Goal: Task Accomplishment & Management: Complete application form

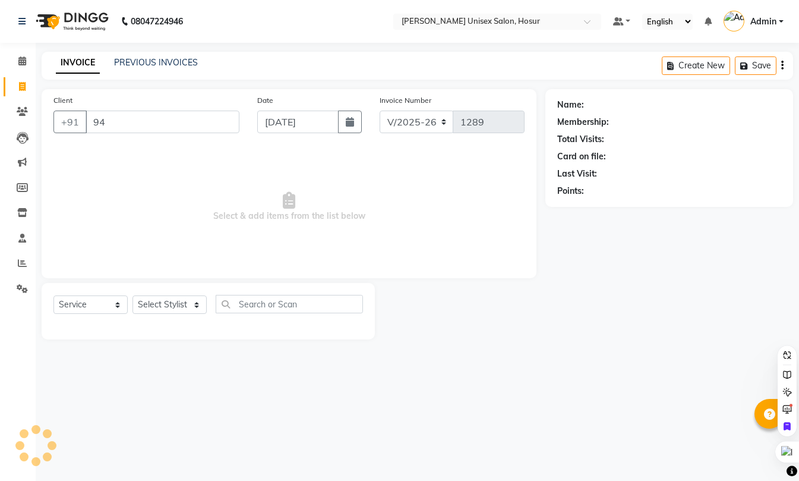
select select "6189"
select select "service"
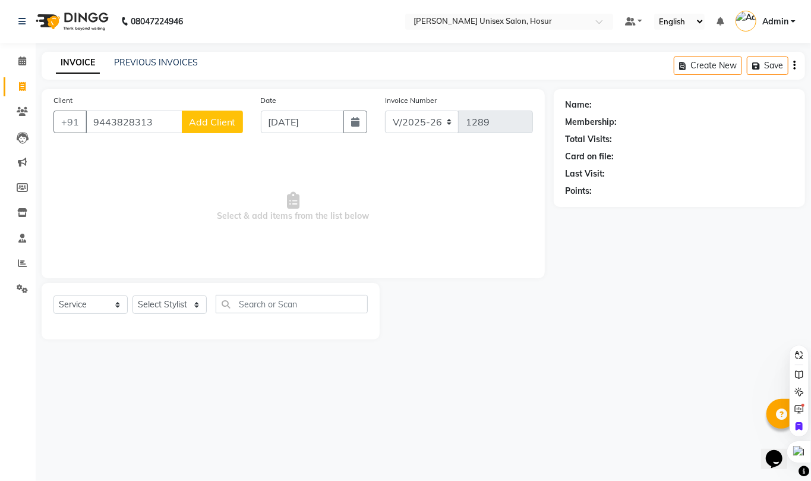
type input "9443828313"
click at [203, 122] on span "Add Client" at bounding box center [212, 122] width 47 height 12
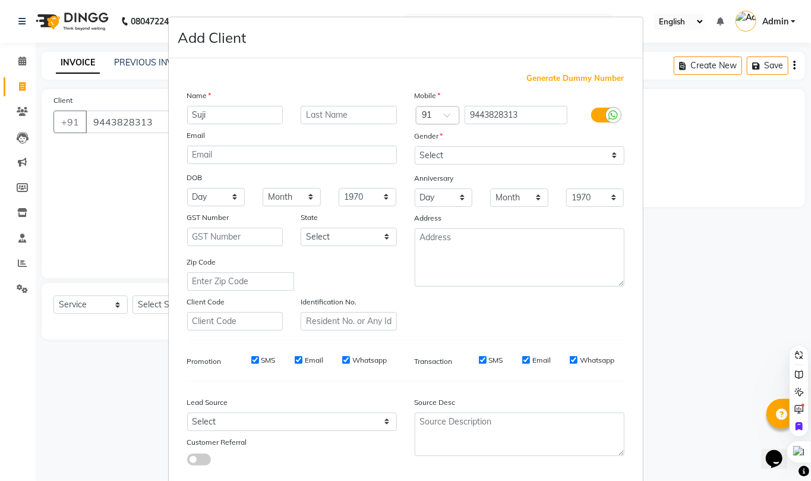
type input "Suji"
click at [528, 165] on div "Mobile Country Code × 91 9443828313 Gender Select [DEMOGRAPHIC_DATA] [DEMOGRAPH…" at bounding box center [520, 209] width 228 height 241
click at [506, 157] on select "Select [DEMOGRAPHIC_DATA] [DEMOGRAPHIC_DATA] Other Prefer Not To Say" at bounding box center [520, 155] width 210 height 18
select select "[DEMOGRAPHIC_DATA]"
click at [415, 146] on select "Select [DEMOGRAPHIC_DATA] [DEMOGRAPHIC_DATA] Other Prefer Not To Say" at bounding box center [520, 155] width 210 height 18
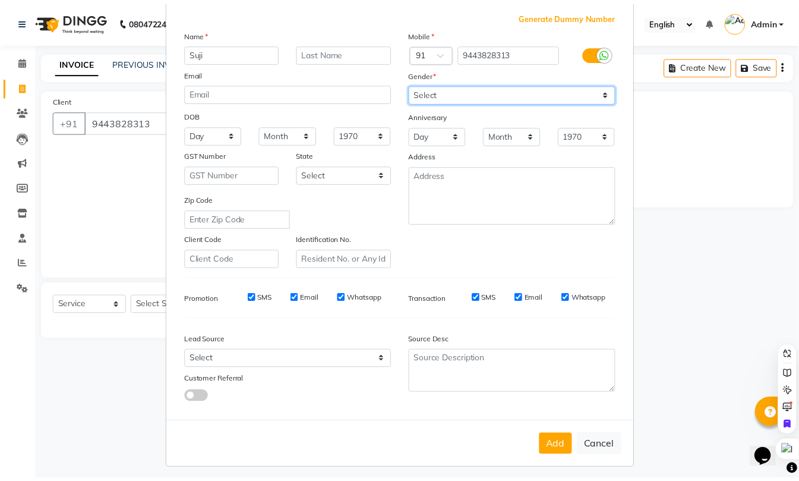
scroll to position [65, 0]
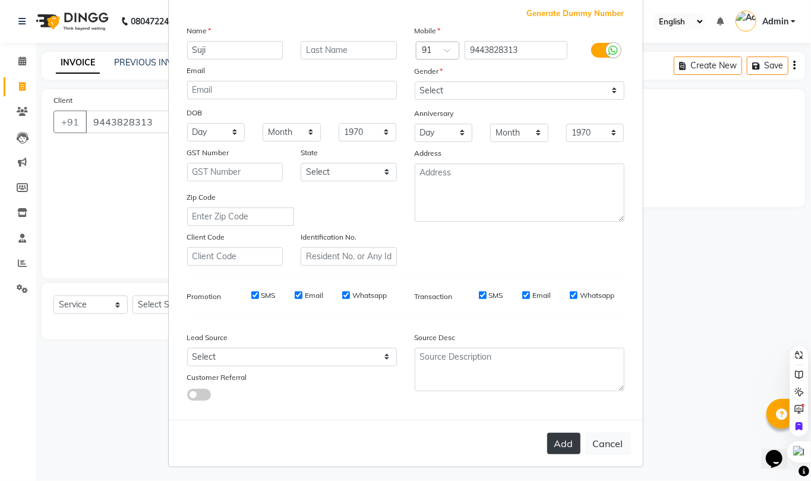
click at [562, 440] on button "Add" at bounding box center [563, 442] width 33 height 21
select select
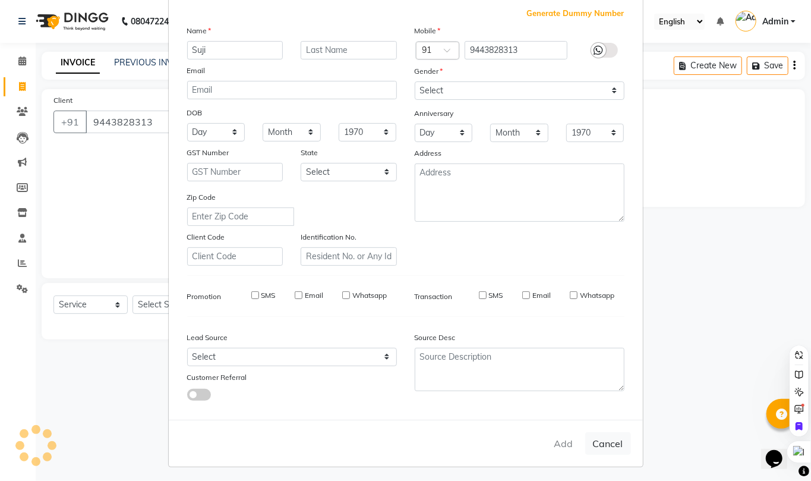
select select
checkbox input "false"
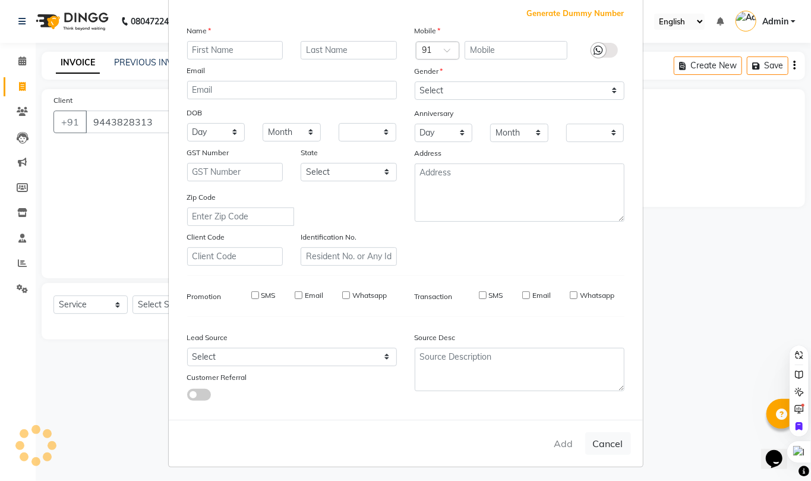
checkbox input "false"
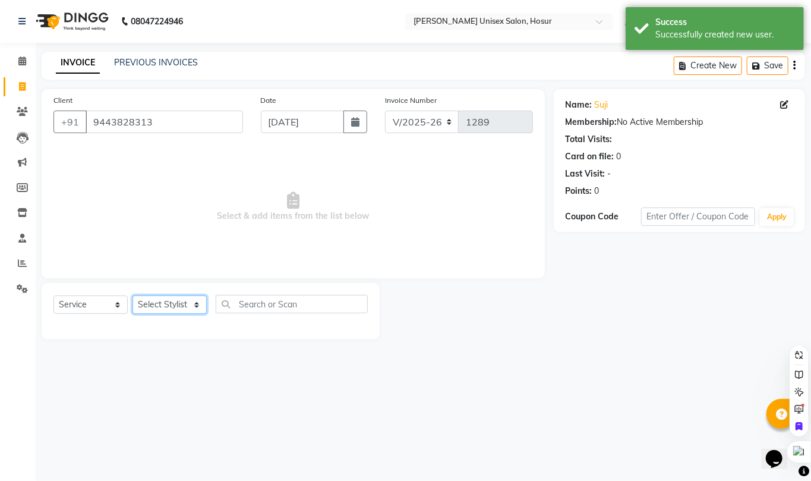
click at [159, 300] on select "Select Stylist [PERSON_NAME] [PERSON_NAME] Manager [PERSON_NAME] [PERSON_NAME] …" at bounding box center [169, 304] width 74 height 18
select select "68440"
click at [132, 295] on select "Select Stylist [PERSON_NAME] [PERSON_NAME] Manager [PERSON_NAME] [PERSON_NAME] …" at bounding box center [169, 304] width 74 height 18
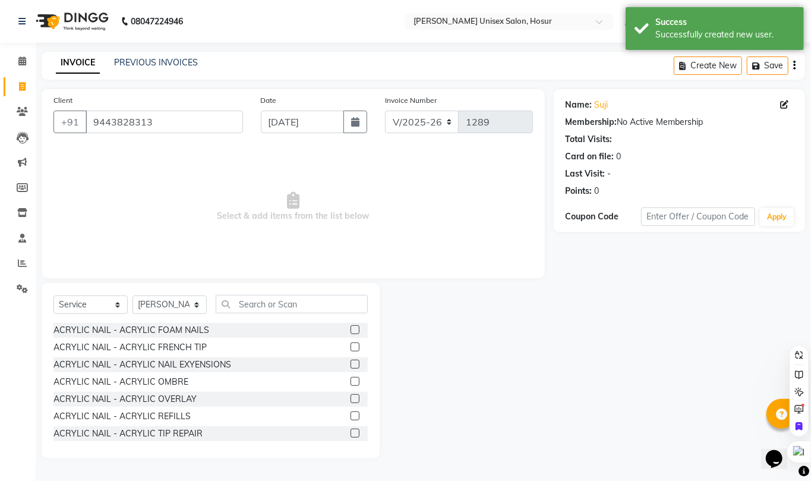
click at [286, 291] on div "Select Service Product Membership Package Voucher Prepaid Gift Card Select Styl…" at bounding box center [211, 370] width 338 height 175
click at [292, 301] on input "text" at bounding box center [292, 304] width 152 height 18
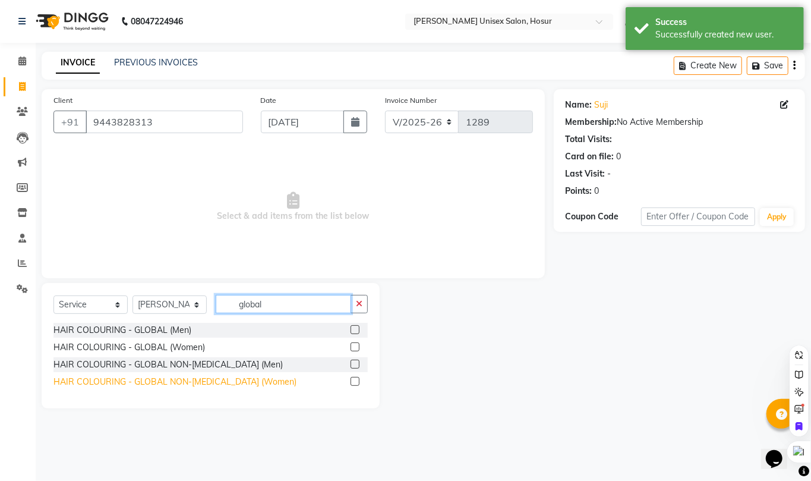
type input "global"
click at [219, 384] on div "HAIR COLOURING - GLOBAL NON-[MEDICAL_DATA] (Women)" at bounding box center [174, 381] width 243 height 12
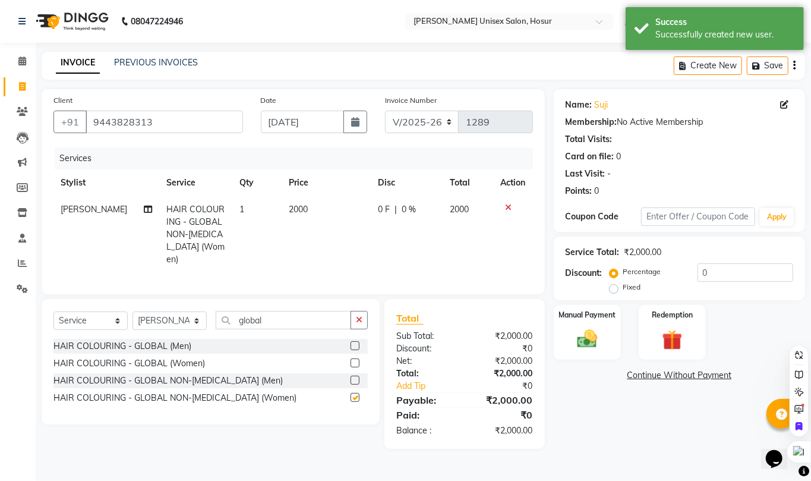
checkbox input "false"
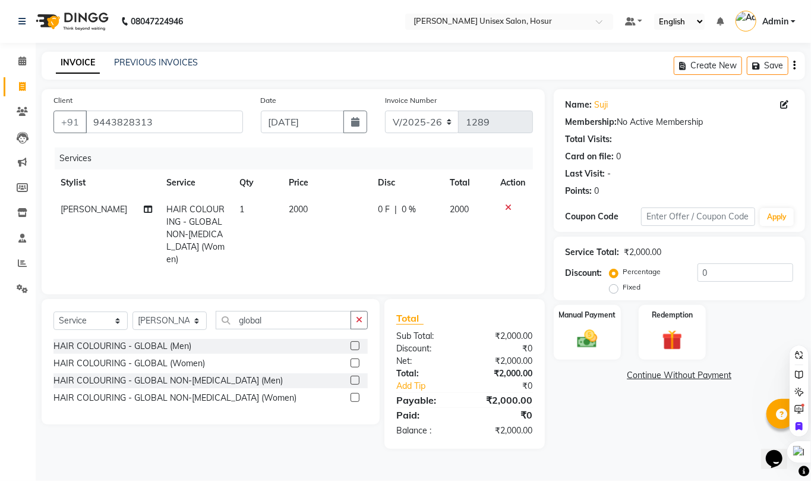
click at [300, 210] on span "2000" at bounding box center [298, 209] width 19 height 11
select select "68440"
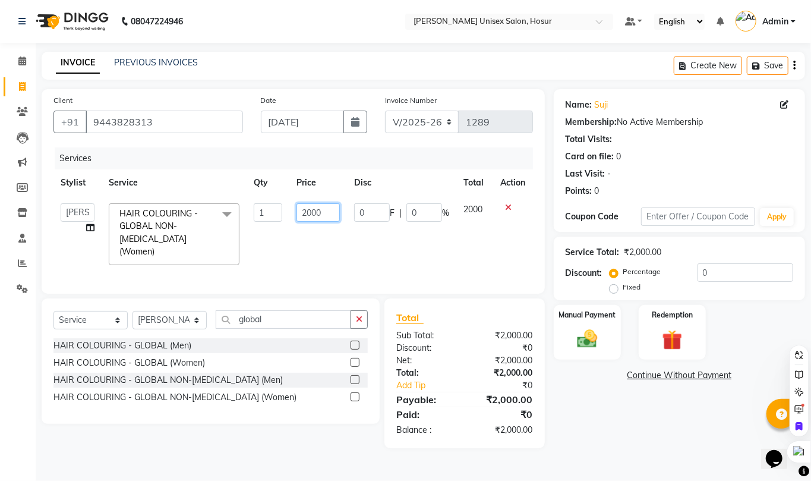
click at [331, 211] on input "2000" at bounding box center [317, 212] width 43 height 18
type input "2"
type input "4000"
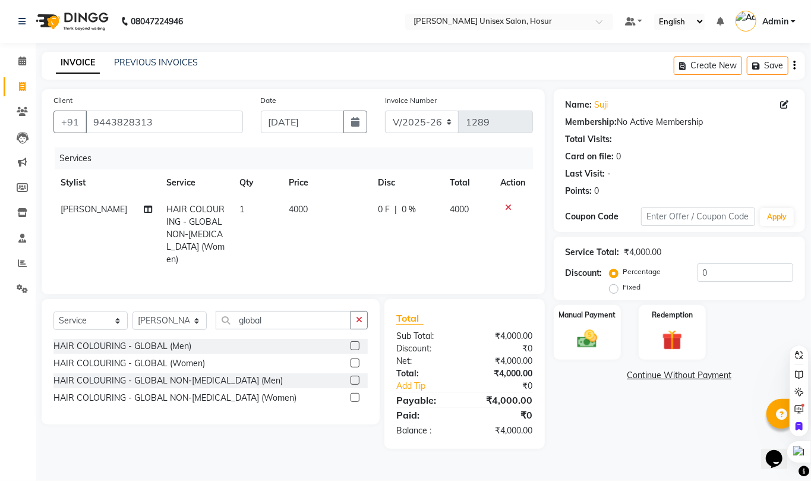
click at [379, 212] on span "0 F" at bounding box center [384, 209] width 12 height 12
select select "68440"
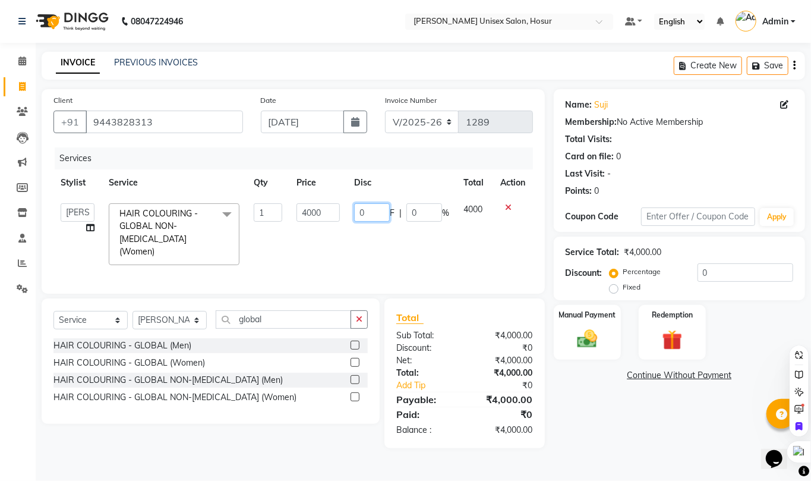
click at [370, 205] on input "0" at bounding box center [372, 212] width 36 height 18
type input "500"
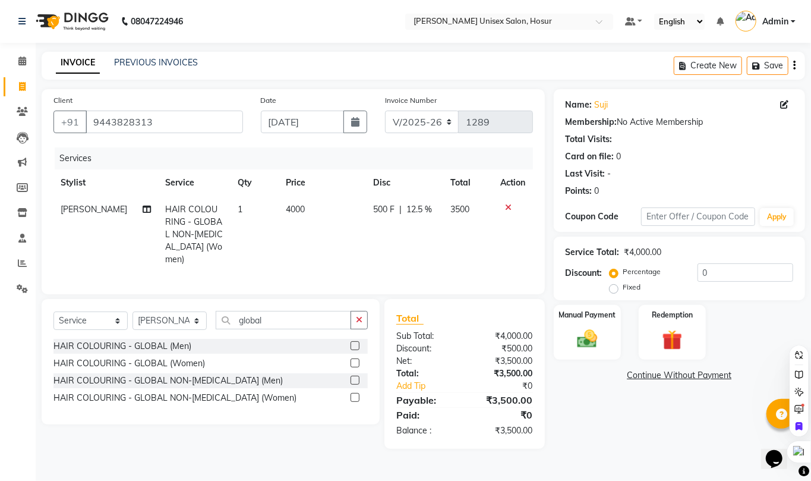
click at [314, 257] on td "4000" at bounding box center [322, 234] width 87 height 77
select select "68440"
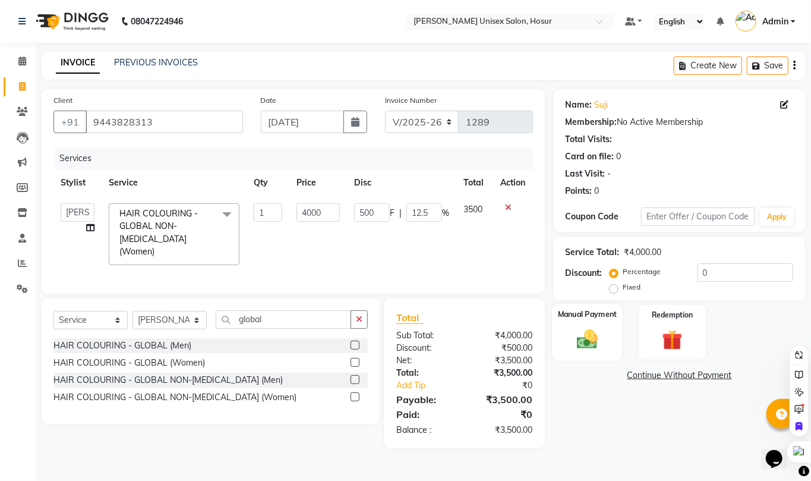
click at [576, 330] on img at bounding box center [587, 339] width 34 height 24
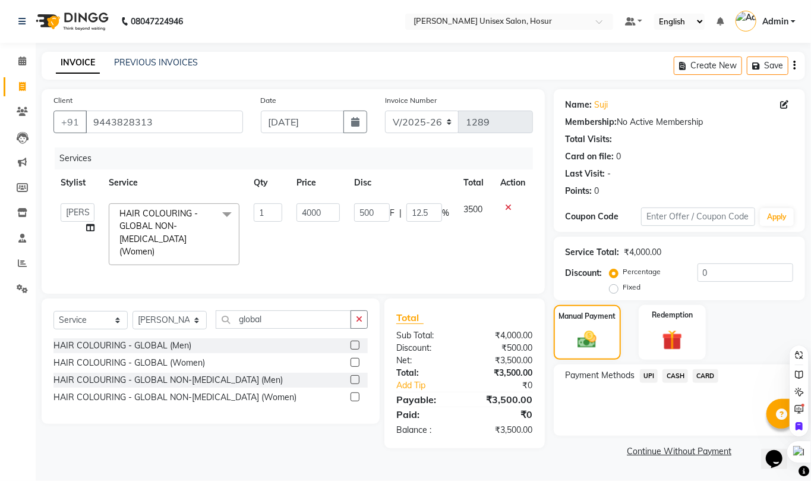
click at [704, 374] on span "CARD" at bounding box center [706, 376] width 26 height 14
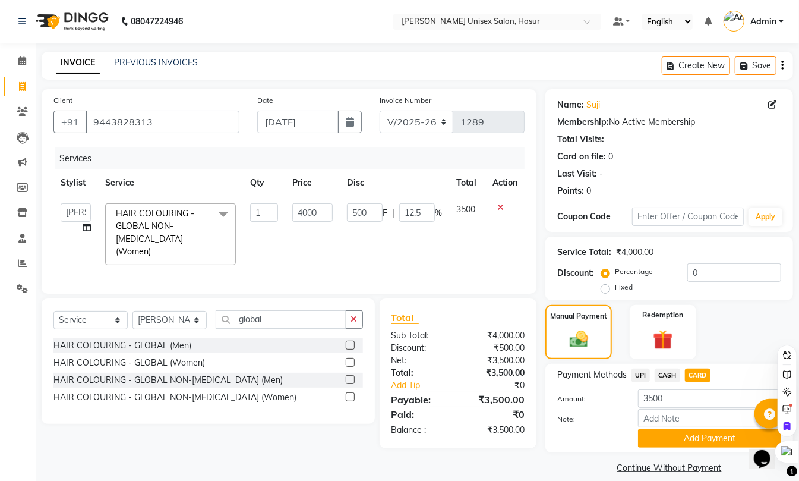
scroll to position [14, 0]
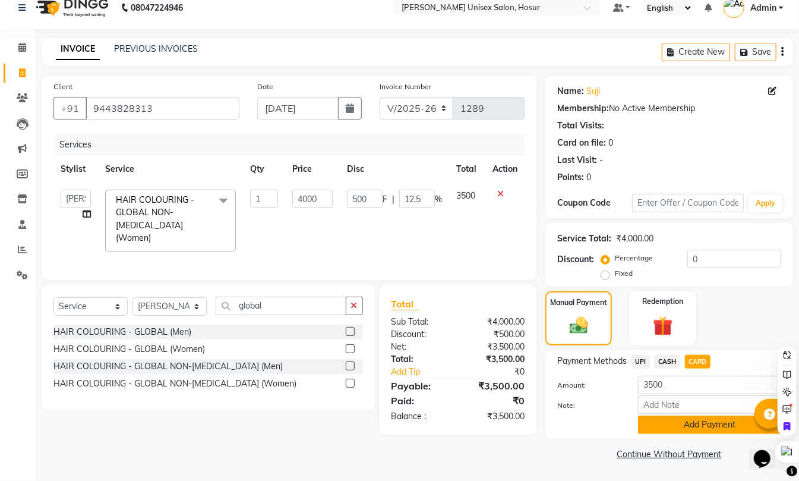
click at [692, 426] on button "Add Payment" at bounding box center [709, 424] width 143 height 18
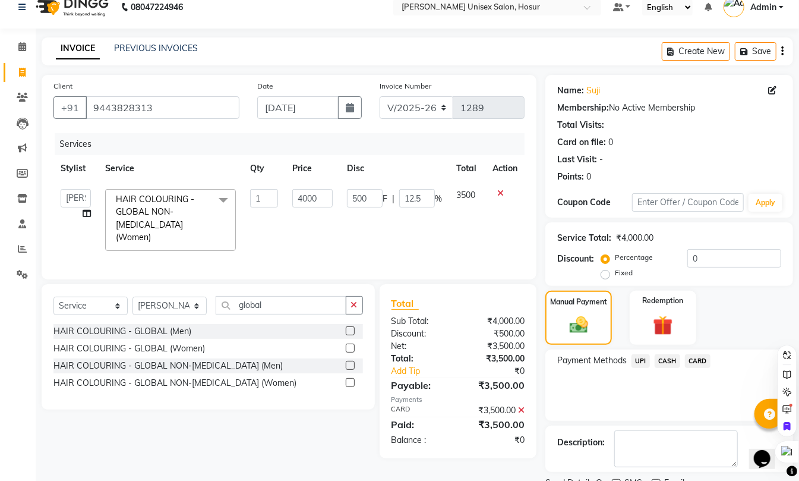
scroll to position [64, 0]
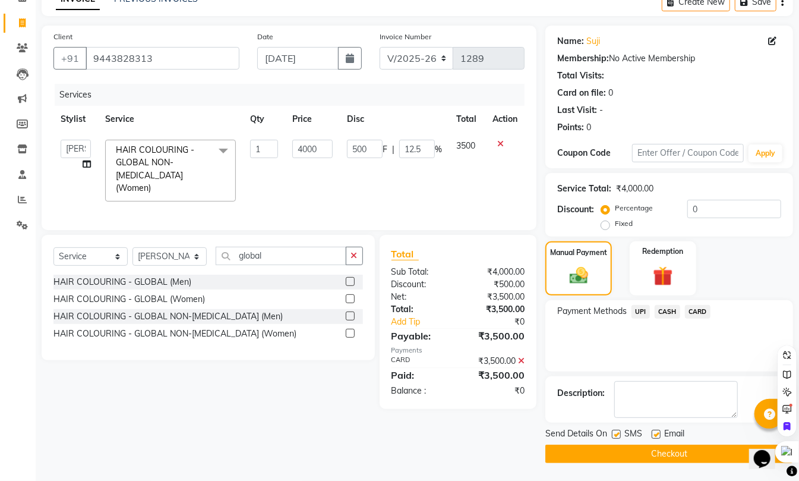
click at [652, 457] on button "Checkout" at bounding box center [669, 453] width 248 height 18
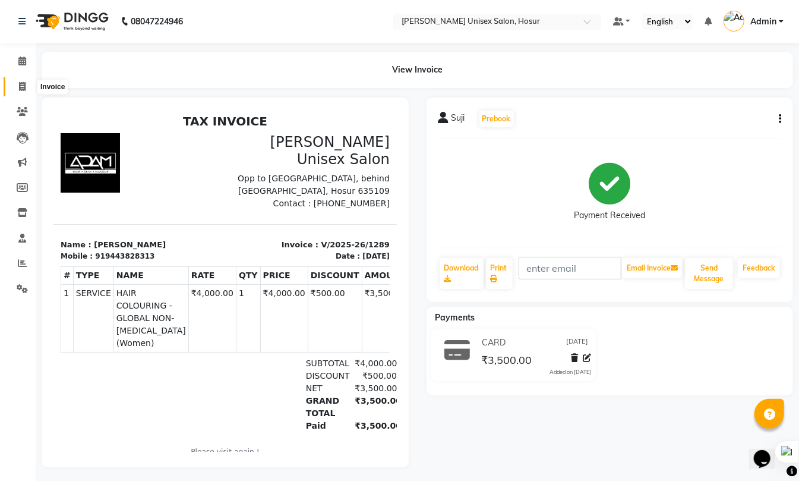
click at [27, 84] on span at bounding box center [22, 87] width 21 height 14
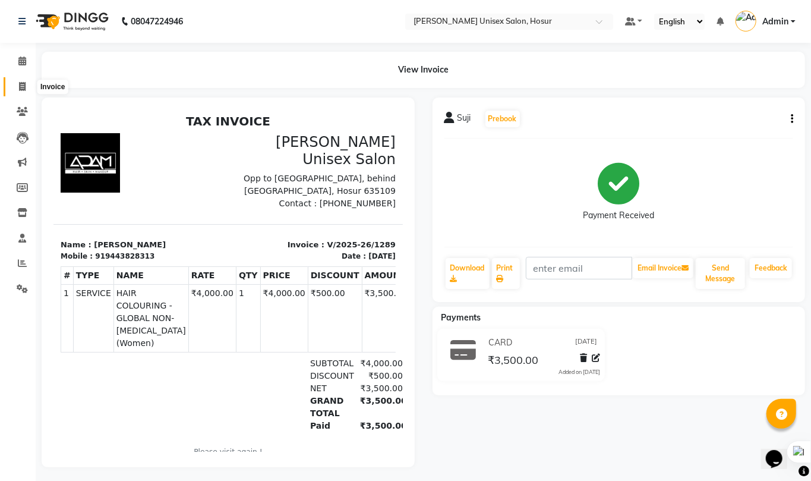
select select "service"
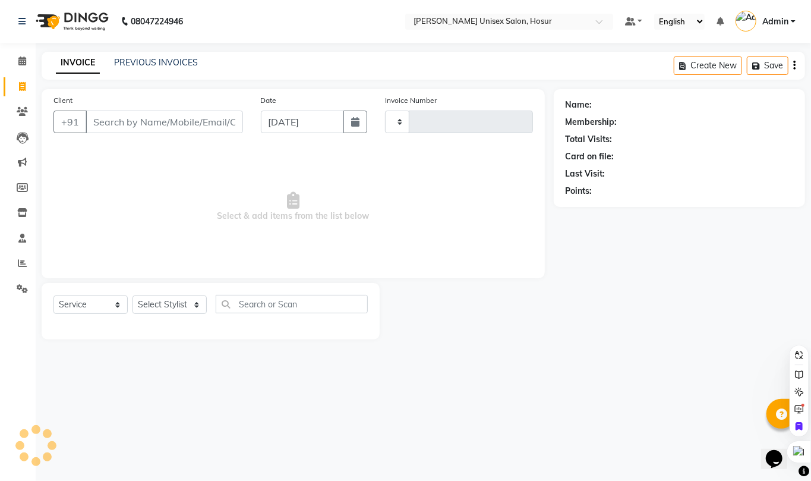
click at [141, 122] on input "Client" at bounding box center [164, 121] width 157 height 23
type input "1290"
select select "6189"
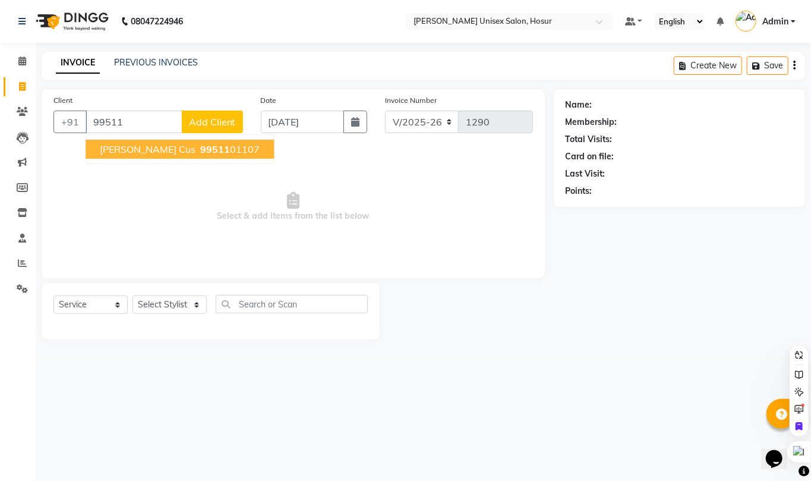
click at [143, 156] on button "[PERSON_NAME] cus 99511 01107" at bounding box center [180, 149] width 188 height 19
type input "9951101107"
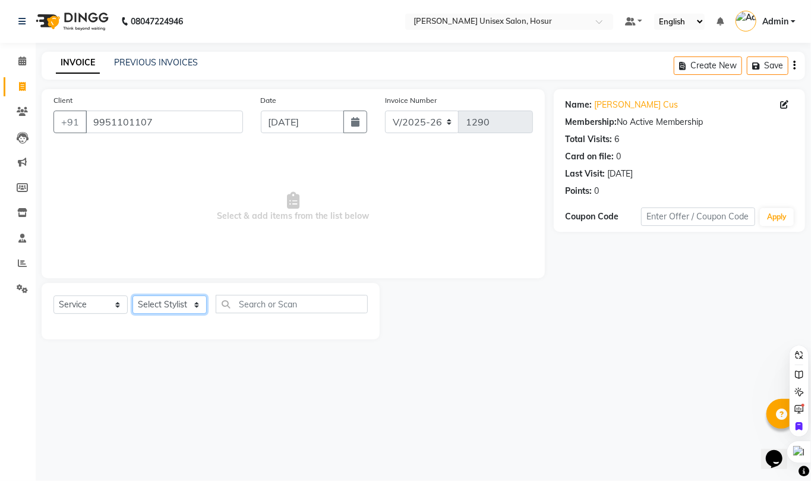
click at [160, 305] on select "Select Stylist [PERSON_NAME] [PERSON_NAME] Manager [PERSON_NAME] [PERSON_NAME] …" at bounding box center [169, 304] width 74 height 18
click at [131, 157] on span "Select & add items from the list below" at bounding box center [292, 206] width 479 height 119
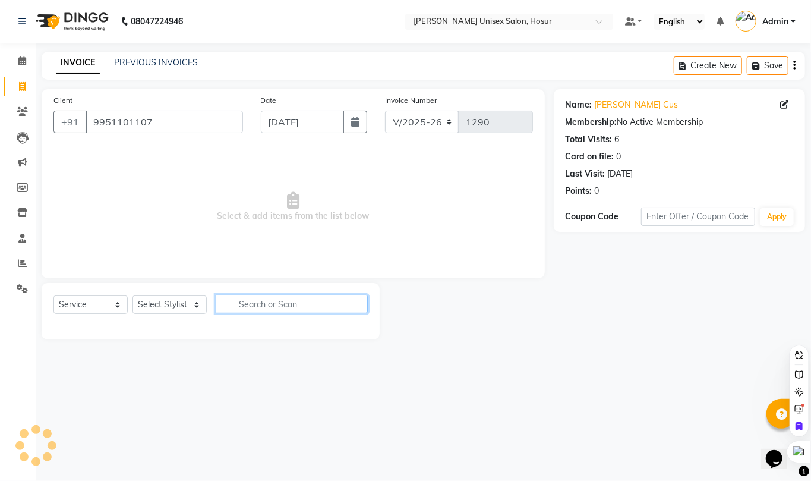
click at [248, 305] on input "text" at bounding box center [292, 304] width 152 height 18
type input "hair cut"
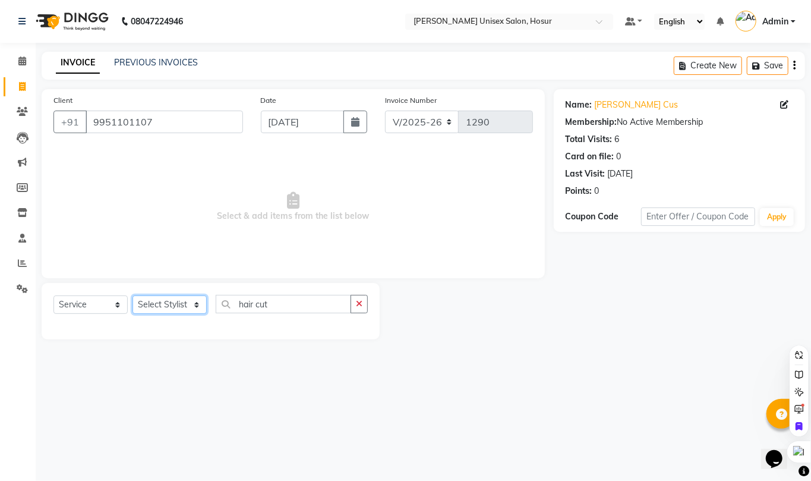
click at [179, 298] on select "Select Stylist [PERSON_NAME] [PERSON_NAME] Manager [PERSON_NAME] [PERSON_NAME] …" at bounding box center [169, 304] width 74 height 18
select select "45674"
click at [132, 295] on select "Select Stylist [PERSON_NAME] [PERSON_NAME] Manager [PERSON_NAME] [PERSON_NAME] …" at bounding box center [169, 304] width 74 height 18
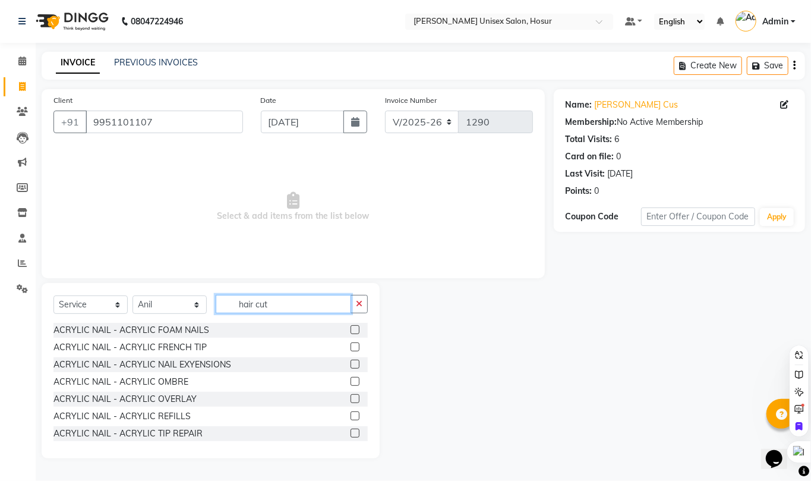
click at [283, 302] on input "hair cut" at bounding box center [283, 304] width 135 height 18
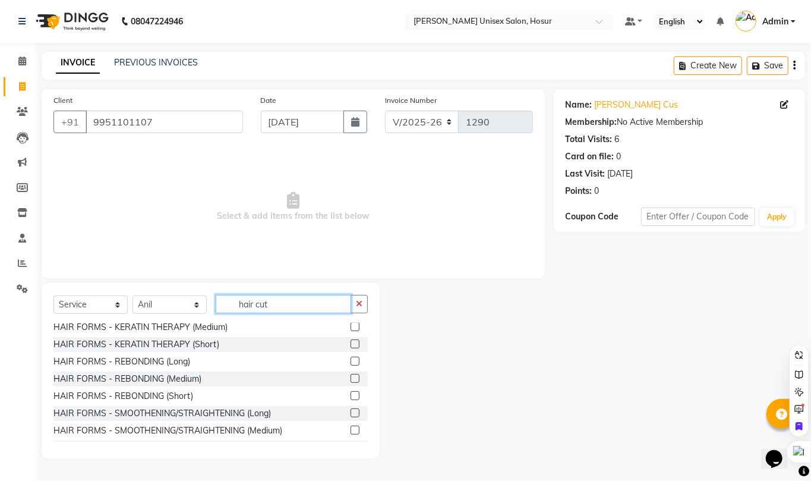
scroll to position [2376, 0]
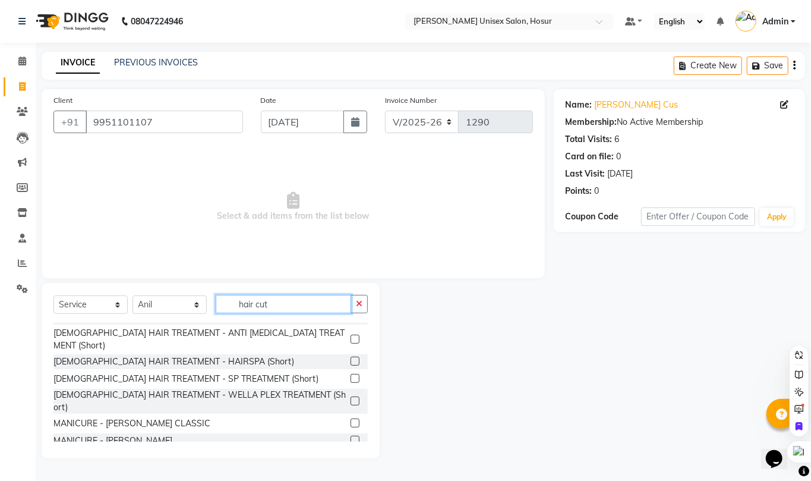
click at [329, 305] on input "hair cut" at bounding box center [283, 304] width 135 height 18
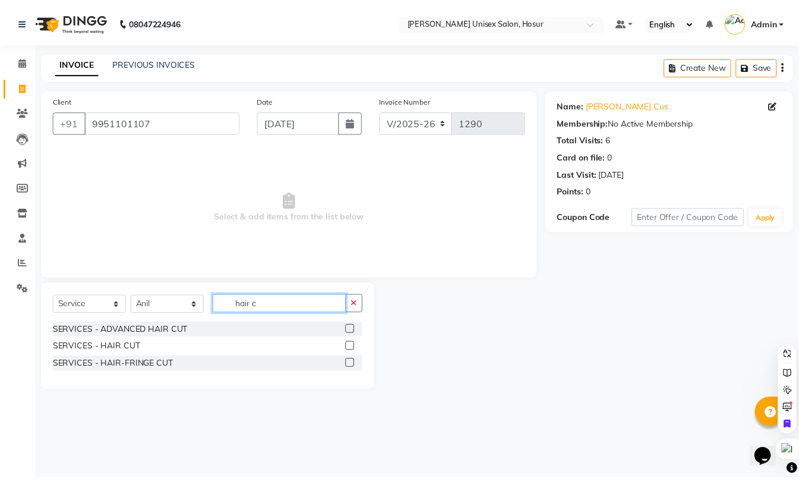
scroll to position [0, 0]
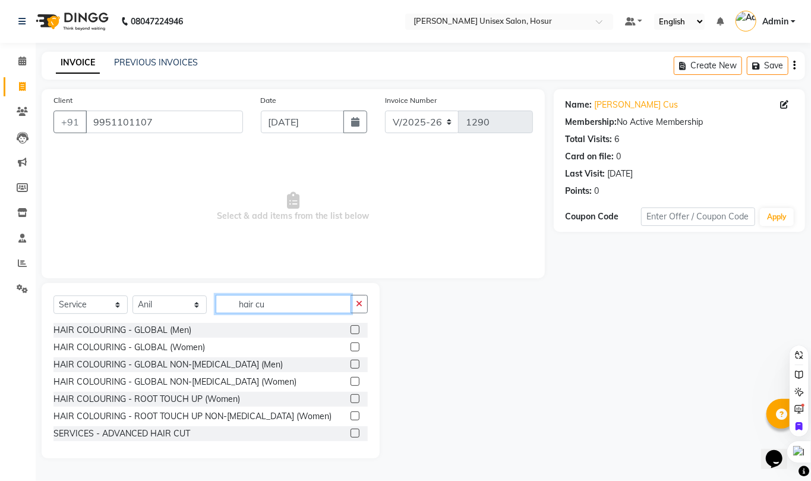
type input "hair cut"
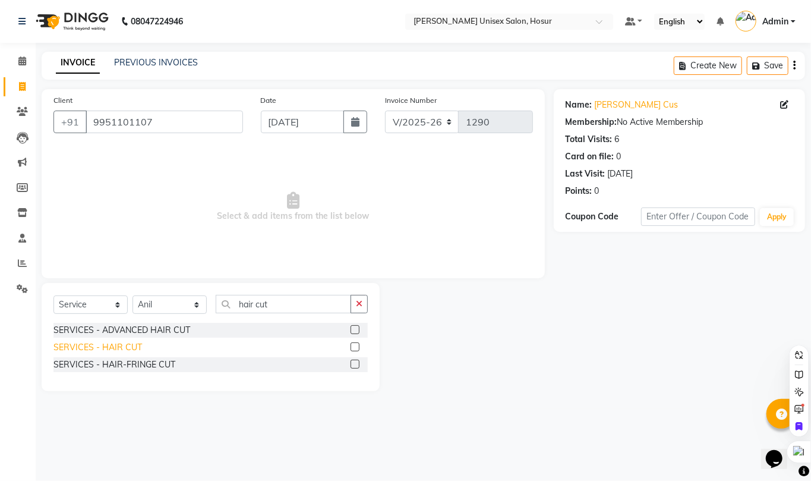
click at [112, 348] on div "SERVICES - HAIR CUT" at bounding box center [97, 347] width 89 height 12
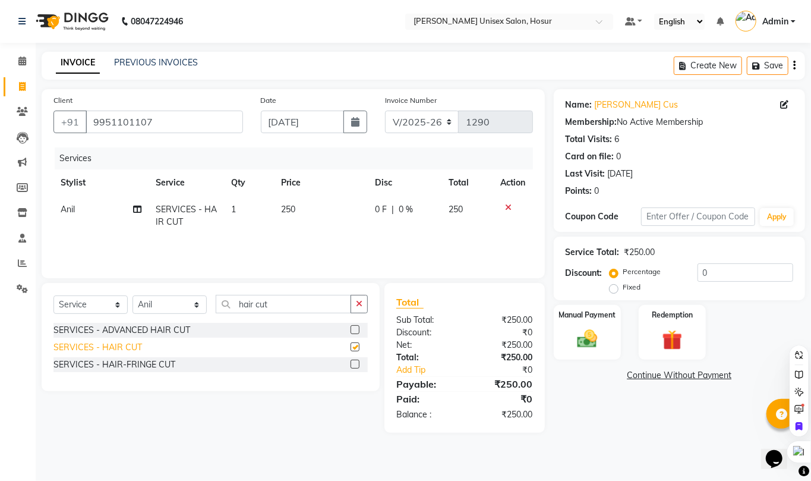
checkbox input "false"
click at [576, 330] on img at bounding box center [587, 339] width 34 height 24
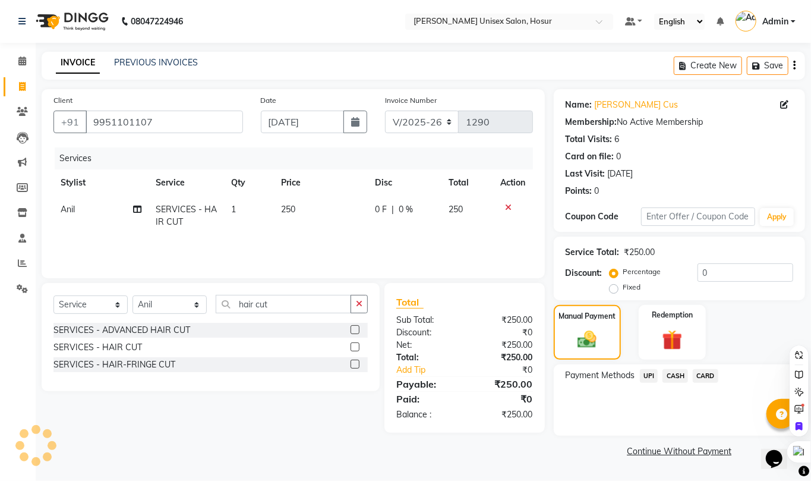
click at [654, 374] on span "UPI" at bounding box center [649, 376] width 18 height 14
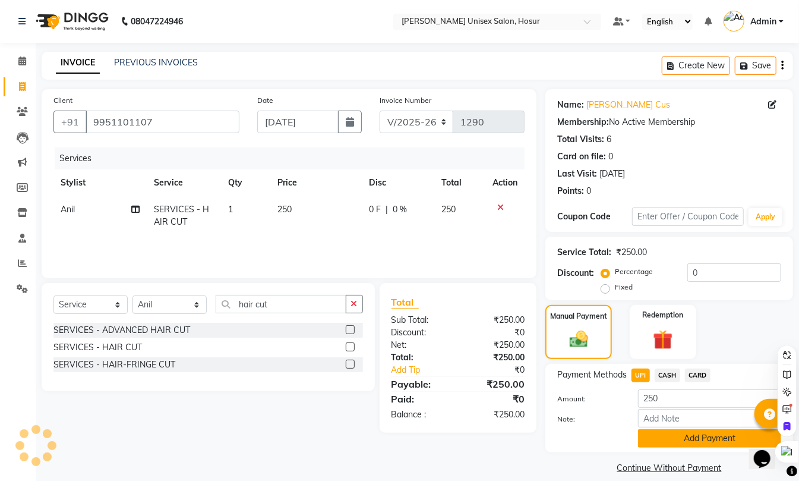
click at [685, 438] on button "Add Payment" at bounding box center [709, 438] width 143 height 18
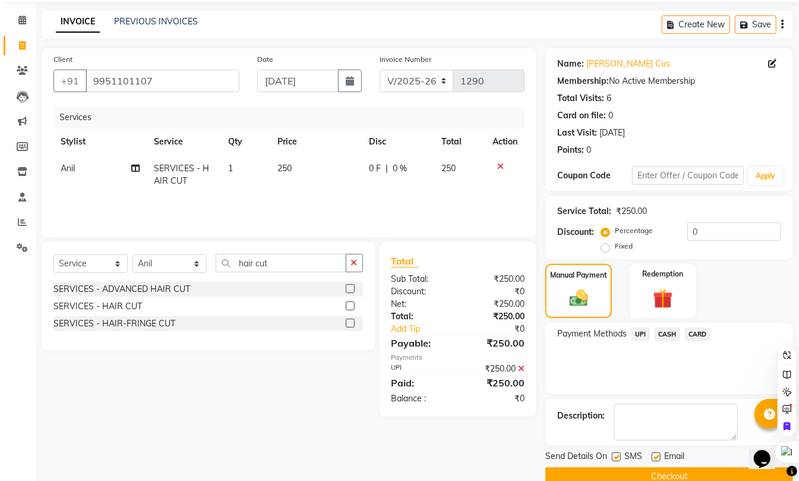
scroll to position [64, 0]
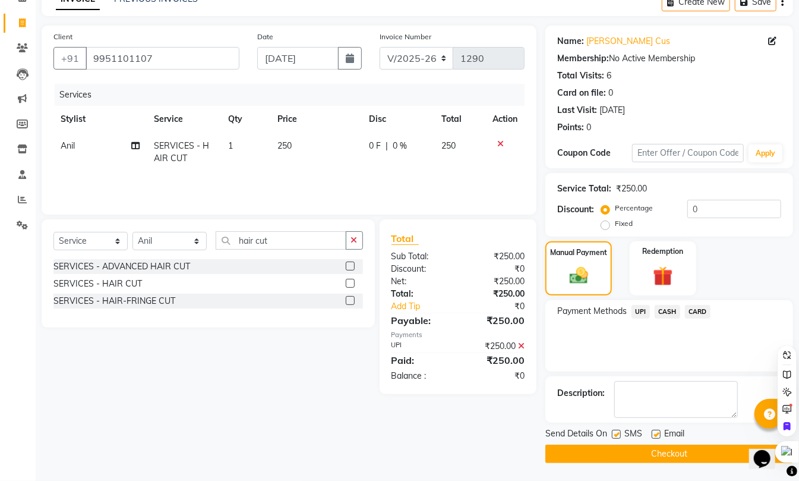
click at [689, 454] on button "Checkout" at bounding box center [669, 453] width 248 height 18
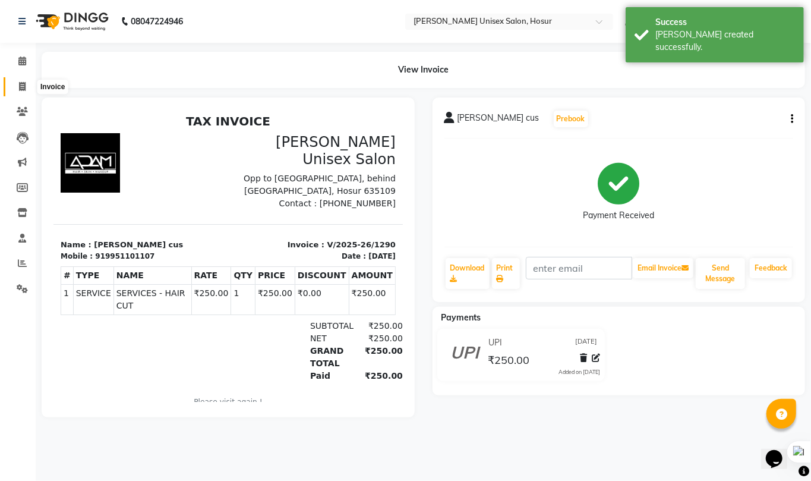
click at [23, 86] on icon at bounding box center [22, 86] width 7 height 9
select select "service"
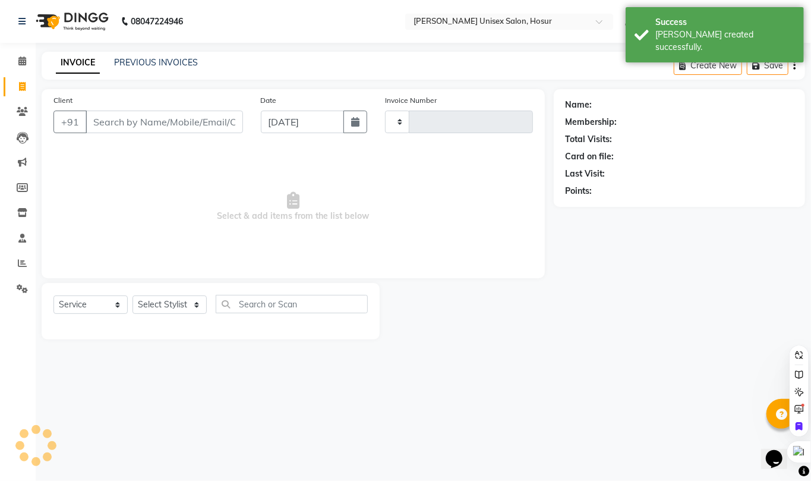
type input "1291"
select select "6189"
click at [135, 65] on link "PREVIOUS INVOICES" at bounding box center [156, 62] width 84 height 11
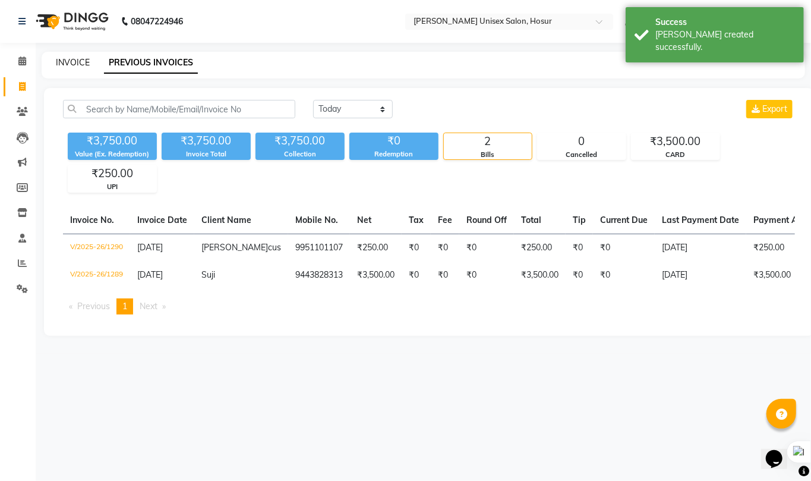
click at [71, 63] on link "INVOICE" at bounding box center [73, 62] width 34 height 11
select select "service"
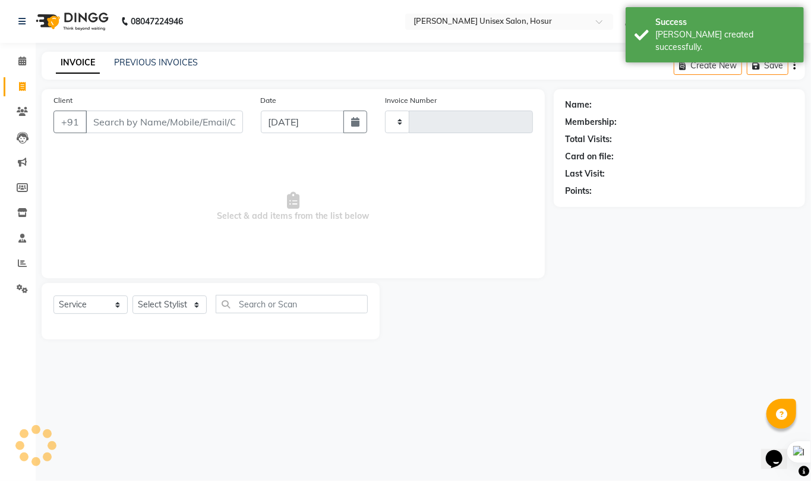
type input "1291"
select select "6189"
click at [121, 124] on input "Client" at bounding box center [164, 121] width 157 height 23
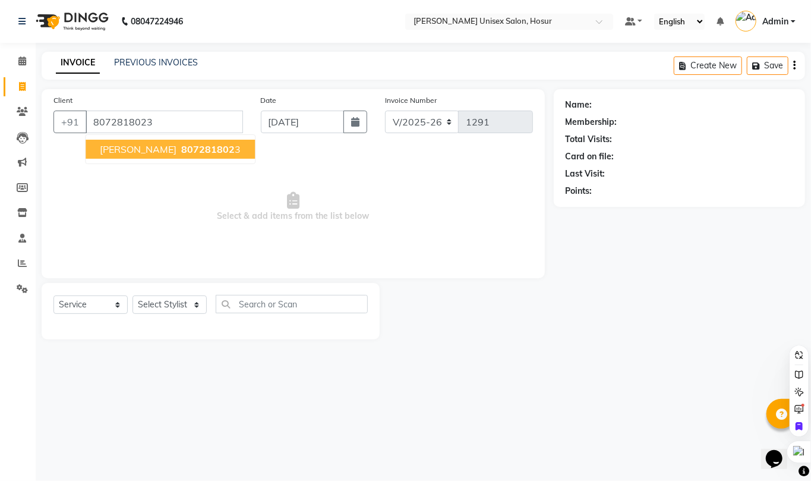
type input "8072818023"
click at [109, 143] on span "[PERSON_NAME]" at bounding box center [138, 149] width 77 height 12
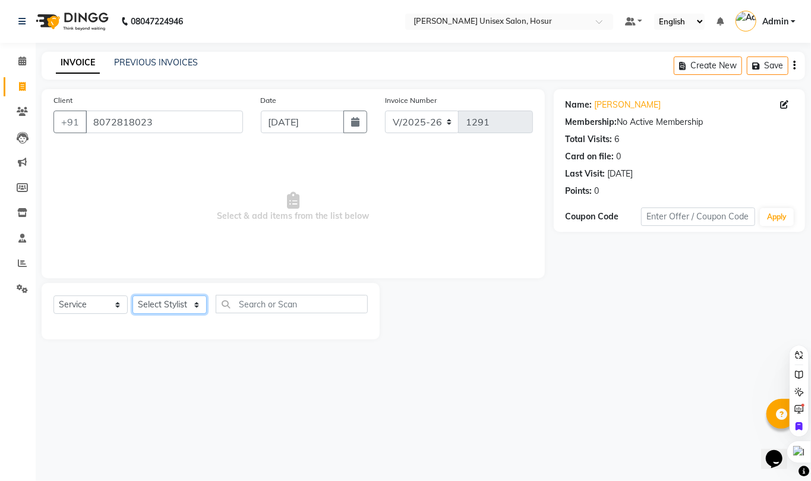
click at [176, 300] on select "Select Stylist [PERSON_NAME] [PERSON_NAME] Manager [PERSON_NAME] [PERSON_NAME] …" at bounding box center [169, 304] width 74 height 18
select select "45674"
click at [132, 295] on select "Select Stylist [PERSON_NAME] [PERSON_NAME] Manager [PERSON_NAME] [PERSON_NAME] …" at bounding box center [169, 304] width 74 height 18
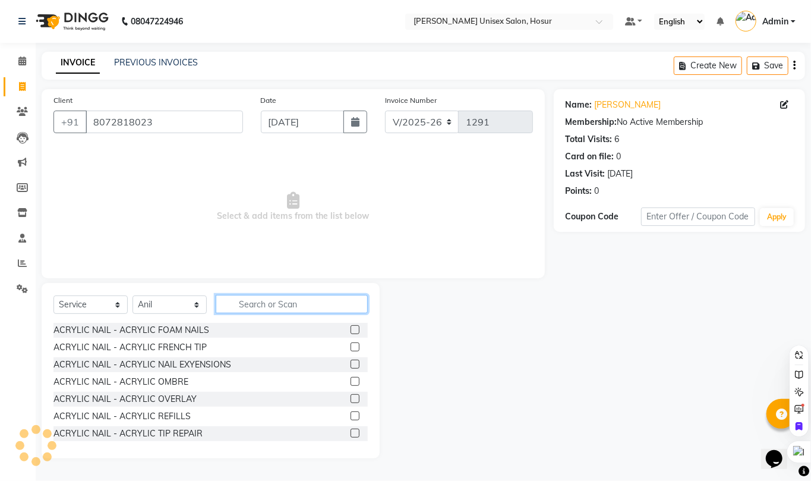
click at [286, 310] on input "text" at bounding box center [292, 304] width 152 height 18
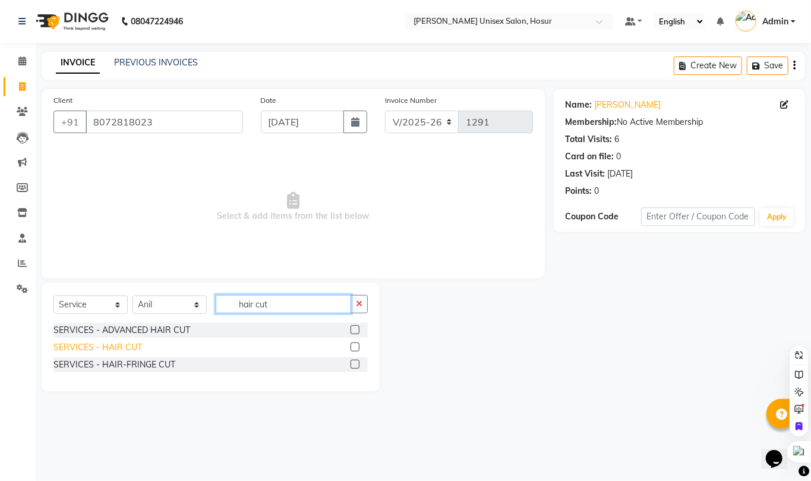
type input "hair cut"
click at [86, 345] on div "SERVICES - HAIR CUT" at bounding box center [97, 347] width 89 height 12
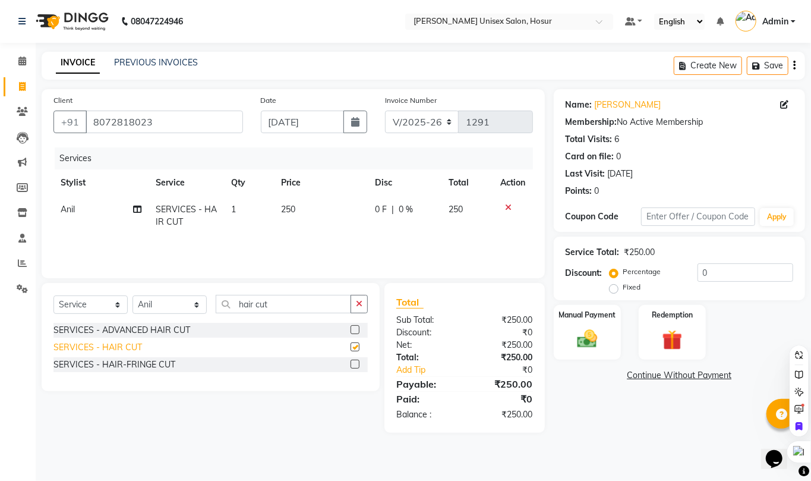
checkbox input "false"
click at [298, 307] on input "hair cut" at bounding box center [283, 304] width 135 height 18
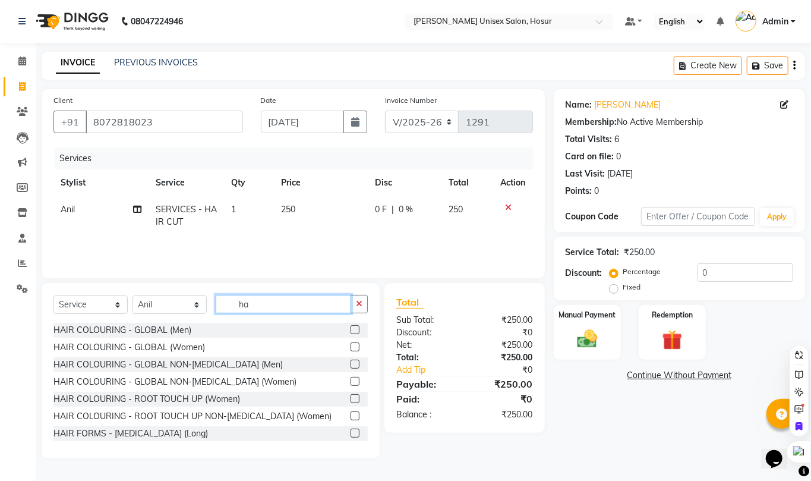
type input "h"
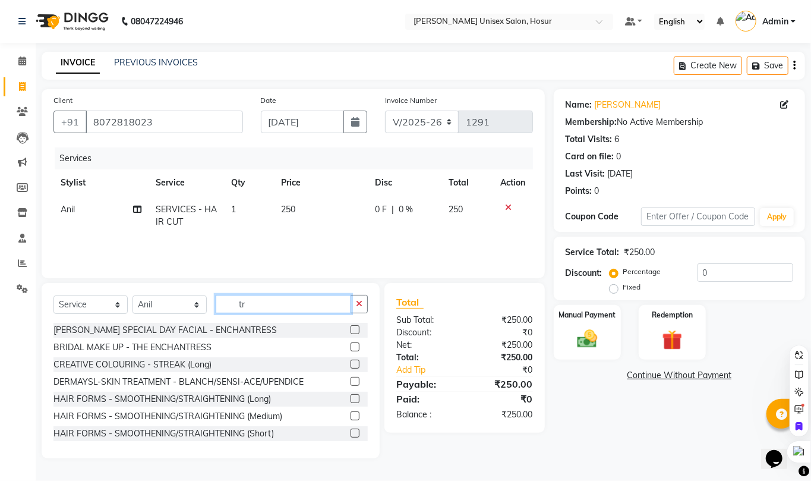
click at [290, 312] on input "tr" at bounding box center [283, 304] width 135 height 18
type input "t"
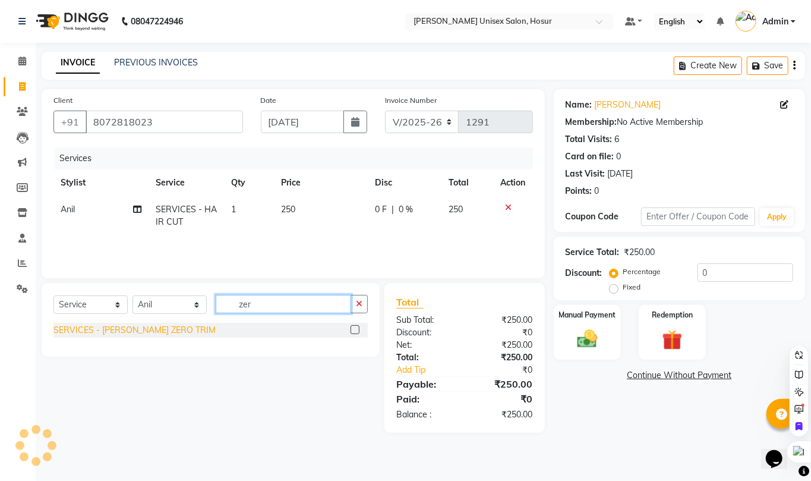
type input "zer"
click at [77, 329] on div "SERVICES - [PERSON_NAME] ZERO TRIM" at bounding box center [134, 330] width 162 height 12
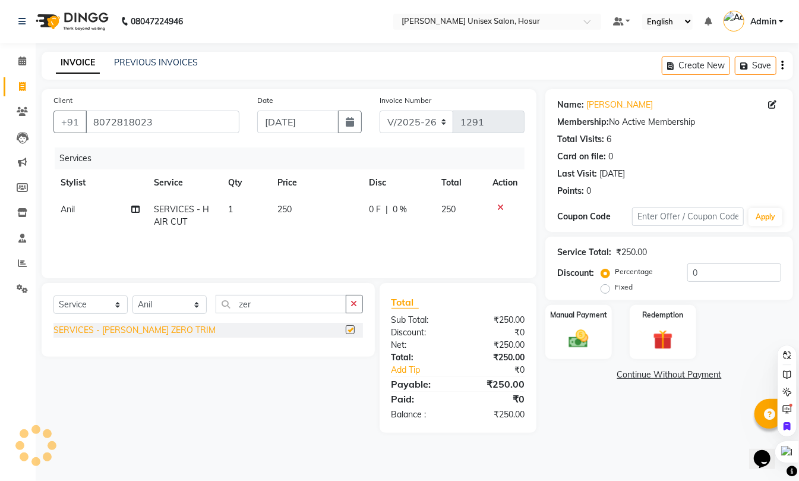
checkbox input "false"
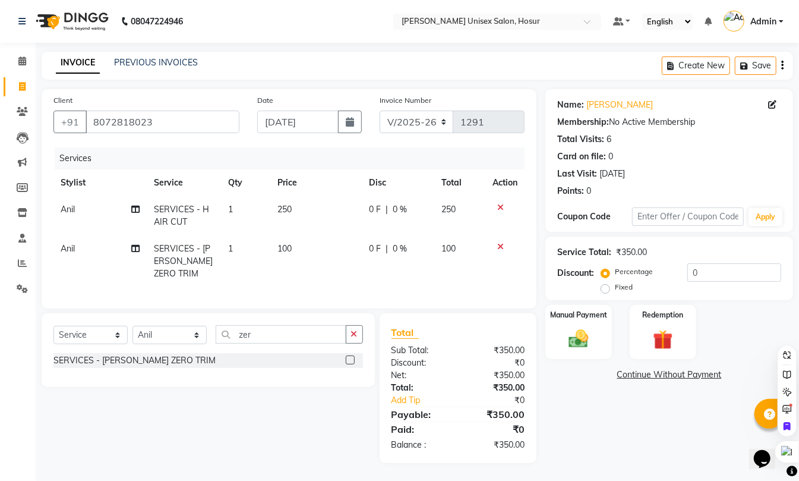
click at [726, 263] on div "Service Total: ₹350.00 Discount: Percentage Fixed 0" at bounding box center [669, 268] width 224 height 54
click at [715, 273] on button at bounding box center [715, 280] width 15 height 15
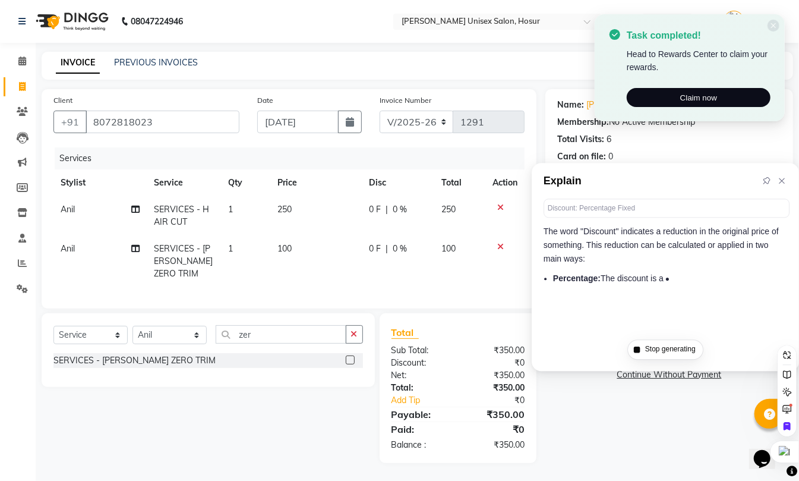
drag, startPoint x: 583, startPoint y: 383, endPoint x: 579, endPoint y: 390, distance: 9.1
click at [583, 383] on div "Name: [PERSON_NAME] Membership: No Active Membership Total Visits: 6 Card on fi…" at bounding box center [673, 276] width 257 height 374
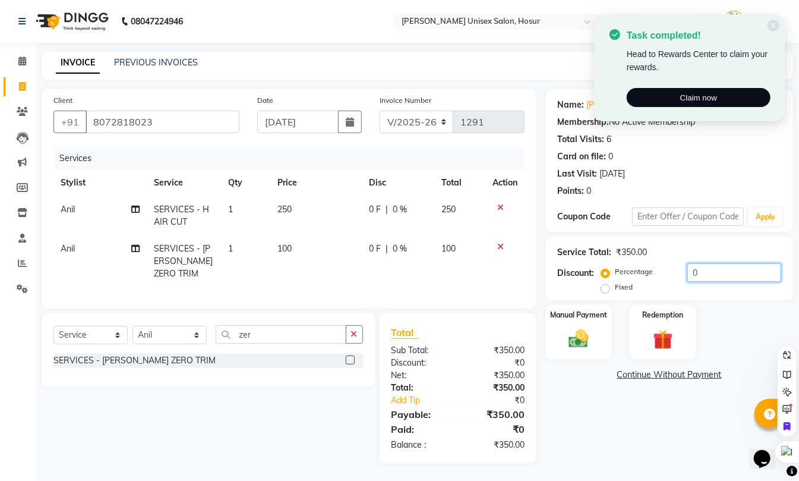
click at [695, 273] on input "0" at bounding box center [734, 272] width 94 height 18
type input "0"
click at [695, 273] on input "0" at bounding box center [734, 272] width 94 height 18
click at [692, 274] on input "0" at bounding box center [734, 272] width 94 height 18
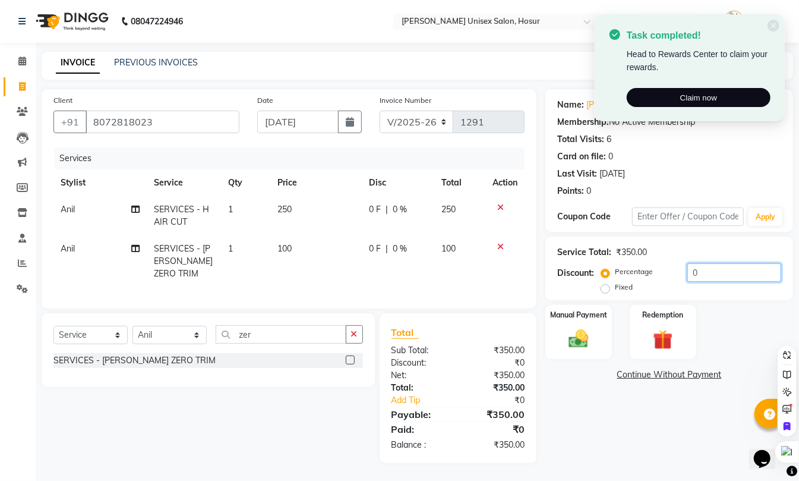
click at [687, 272] on input "0" at bounding box center [734, 272] width 94 height 18
click at [390, 186] on th "Disc" at bounding box center [398, 182] width 72 height 27
click at [412, 214] on div "0 F | 0 %" at bounding box center [398, 209] width 58 height 12
select select "45674"
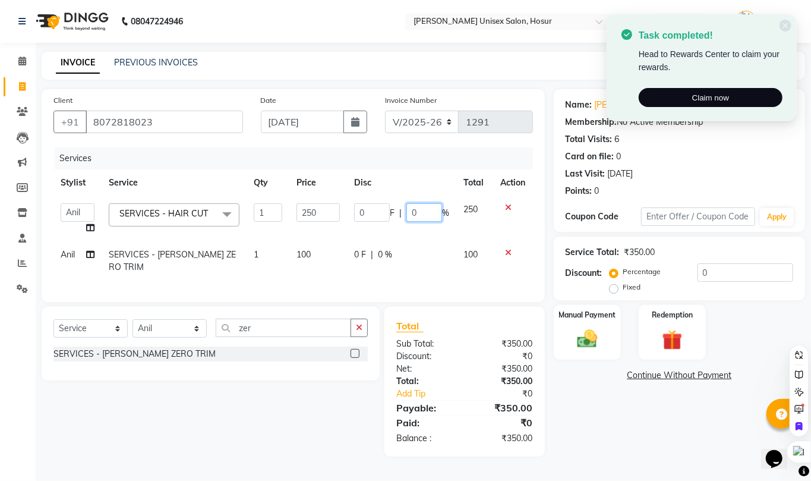
click at [419, 213] on input "0" at bounding box center [424, 212] width 36 height 18
type input "0"
click at [419, 213] on input "0" at bounding box center [424, 212] width 36 height 18
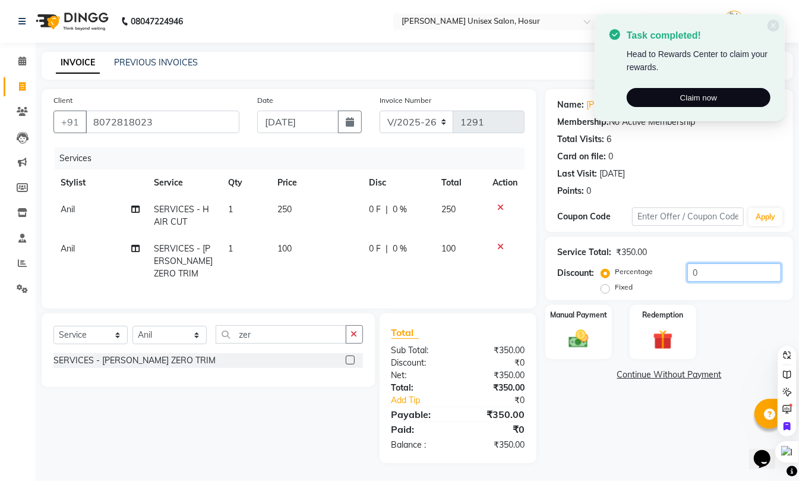
click at [728, 270] on input "0" at bounding box center [734, 272] width 94 height 18
type input "020"
click at [311, 243] on td "100" at bounding box center [314, 261] width 91 height 52
select select "45674"
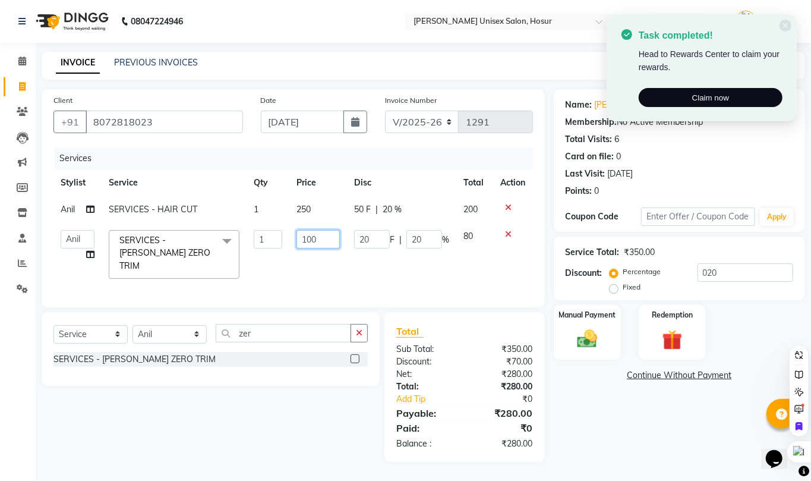
click at [327, 246] on input "100" at bounding box center [317, 239] width 43 height 18
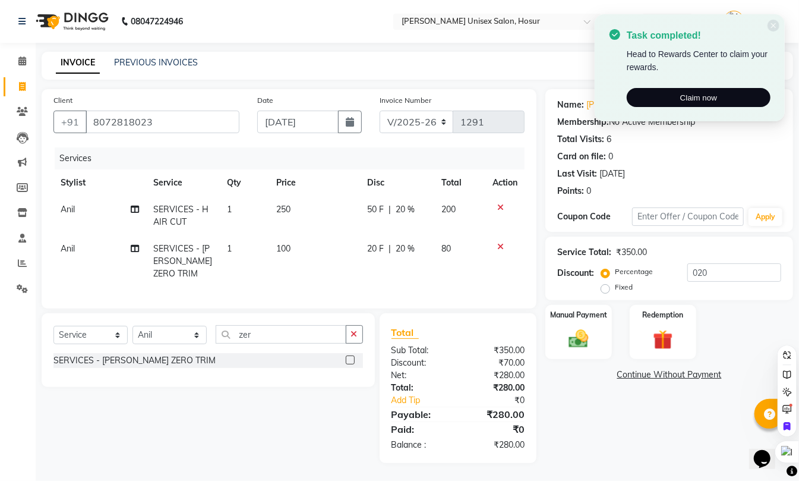
click at [213, 254] on td "SERVICES - [PERSON_NAME] ZERO TRIM" at bounding box center [183, 261] width 74 height 52
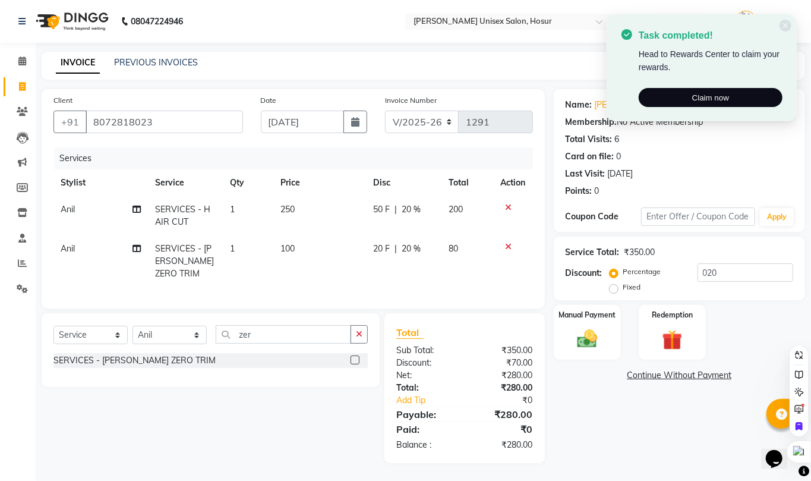
select select "45674"
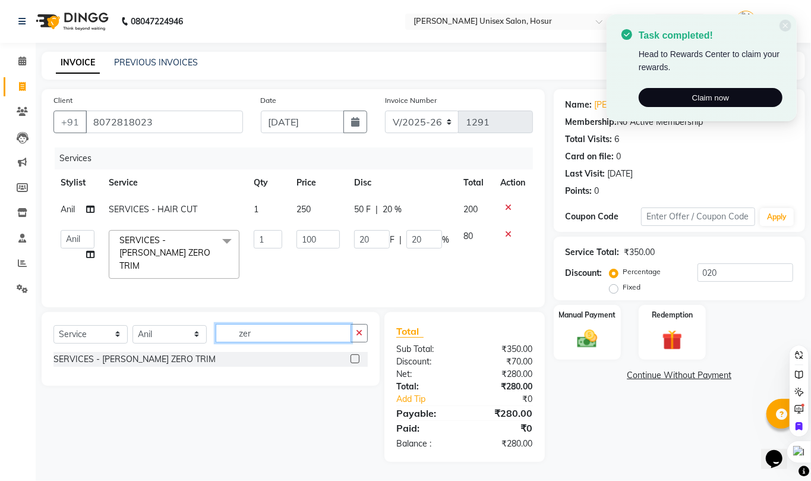
click at [265, 334] on input "zer" at bounding box center [283, 333] width 135 height 18
type input "z"
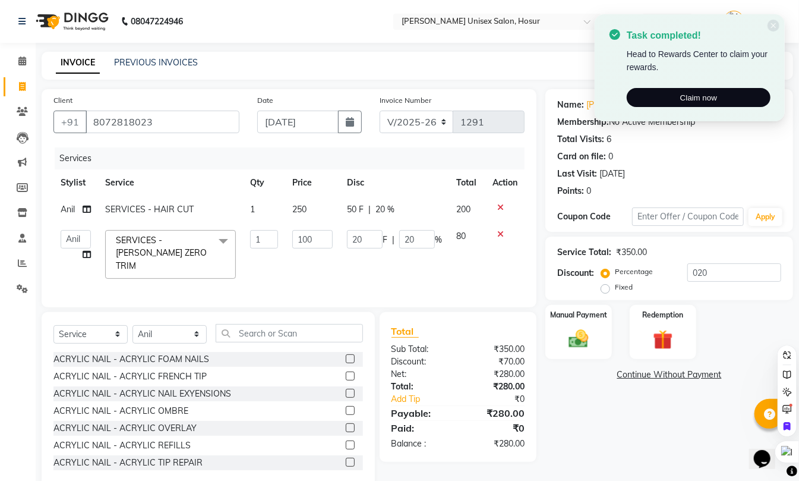
click at [503, 230] on icon at bounding box center [500, 234] width 7 height 8
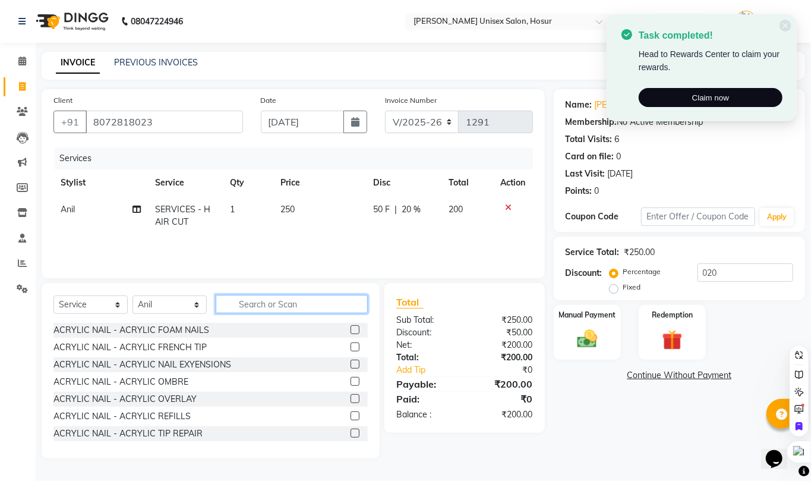
click at [314, 305] on input "text" at bounding box center [292, 304] width 152 height 18
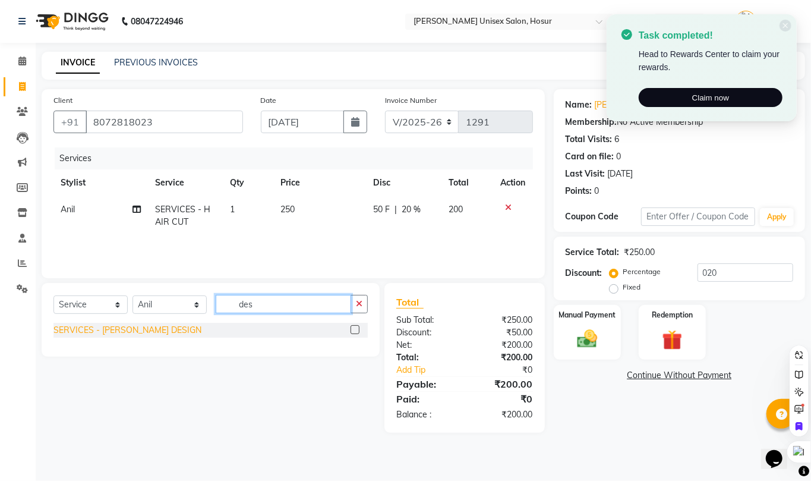
type input "des"
click at [114, 331] on div "SERVICES - [PERSON_NAME] DESIGN" at bounding box center [127, 330] width 148 height 12
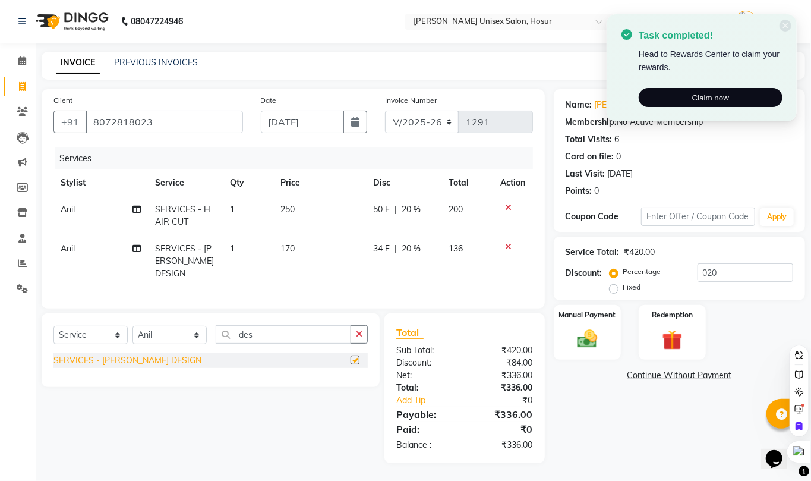
checkbox input "false"
click at [405, 245] on span "20 %" at bounding box center [411, 248] width 19 height 12
select select "45674"
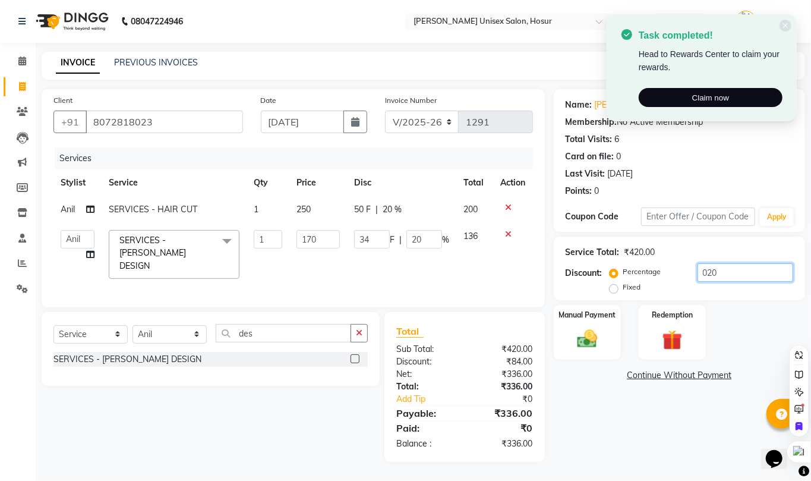
click at [725, 281] on input "020" at bounding box center [745, 272] width 96 height 18
type input "02"
type input "3.4"
type input "2"
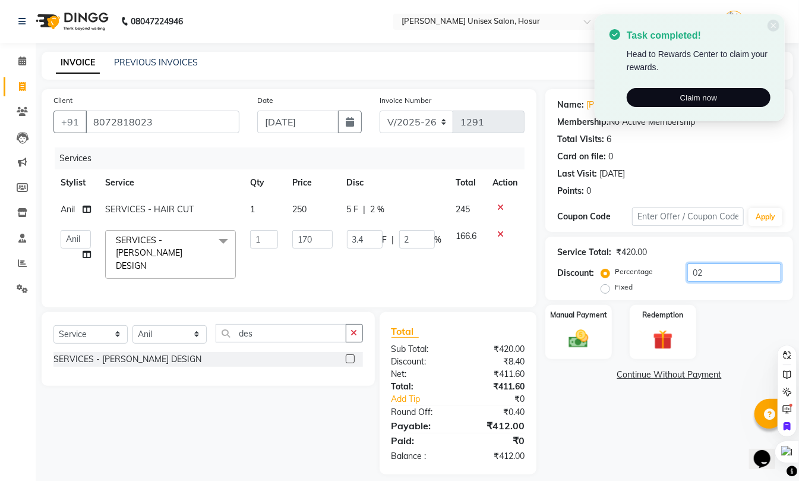
type input "0"
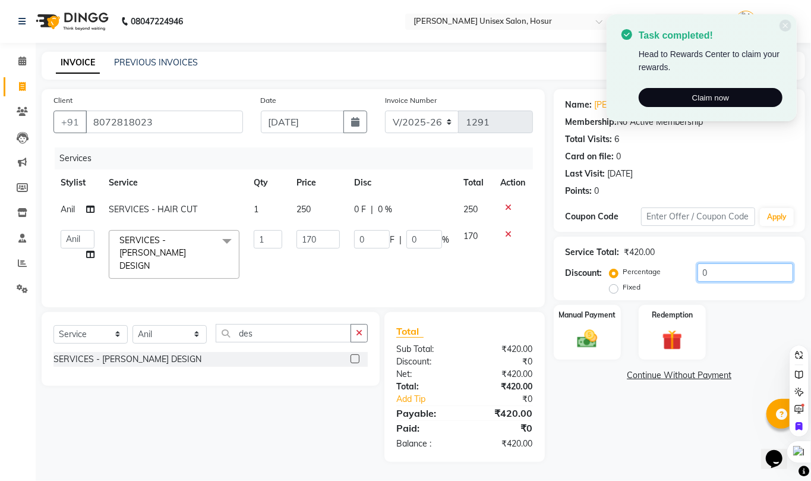
type input "02"
type input "3.4"
type input "2"
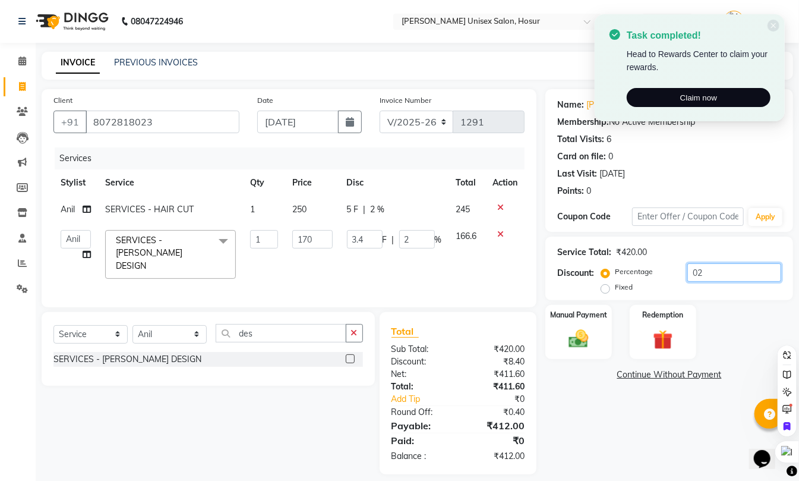
type input "025"
type input "42.5"
type input "25"
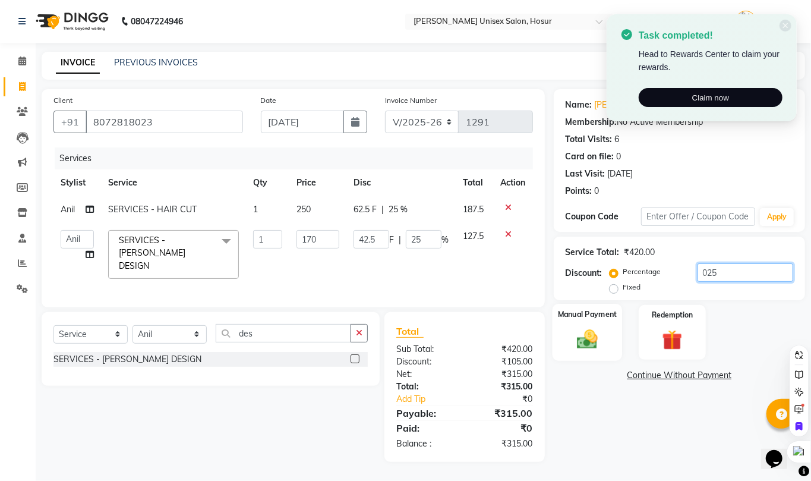
type input "025"
click at [596, 339] on img at bounding box center [587, 339] width 34 height 24
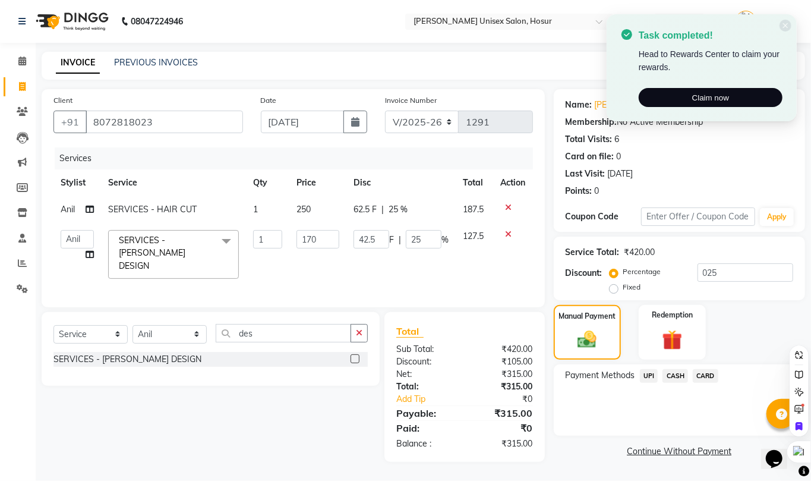
click at [639, 362] on div "Name: [PERSON_NAME] Membership: No Active Membership Total Visits: 6 Card on fi…" at bounding box center [684, 275] width 260 height 372
click at [651, 374] on span "UPI" at bounding box center [649, 376] width 18 height 14
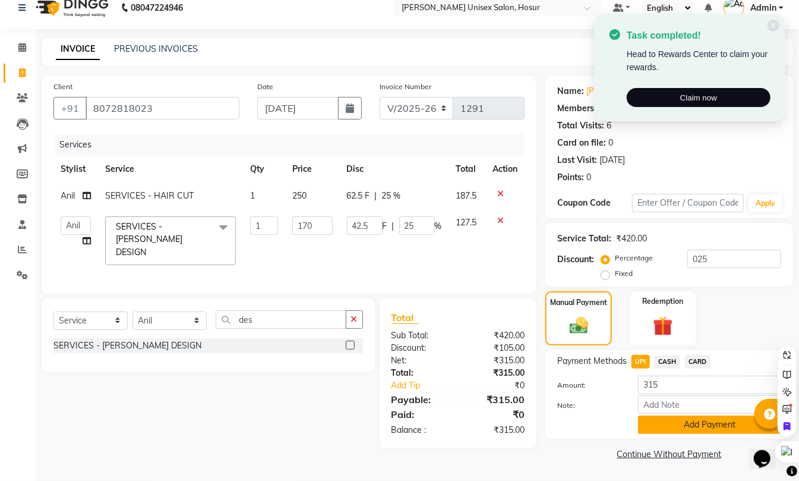
click at [671, 429] on button "Add Payment" at bounding box center [709, 424] width 143 height 18
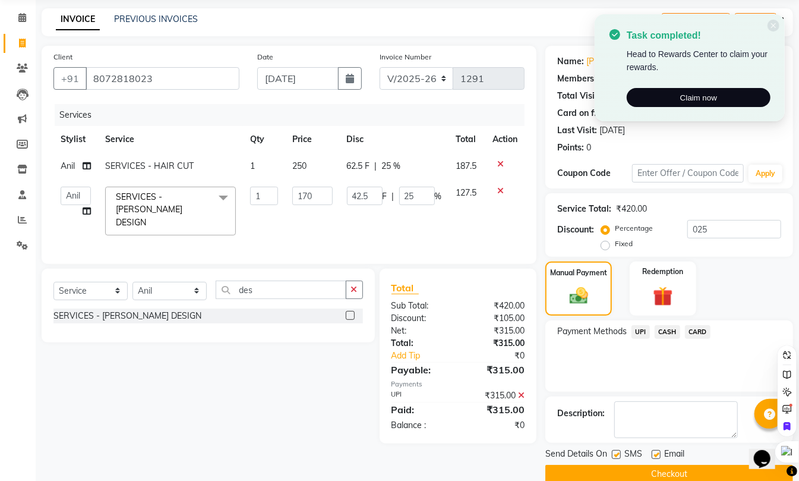
scroll to position [64, 0]
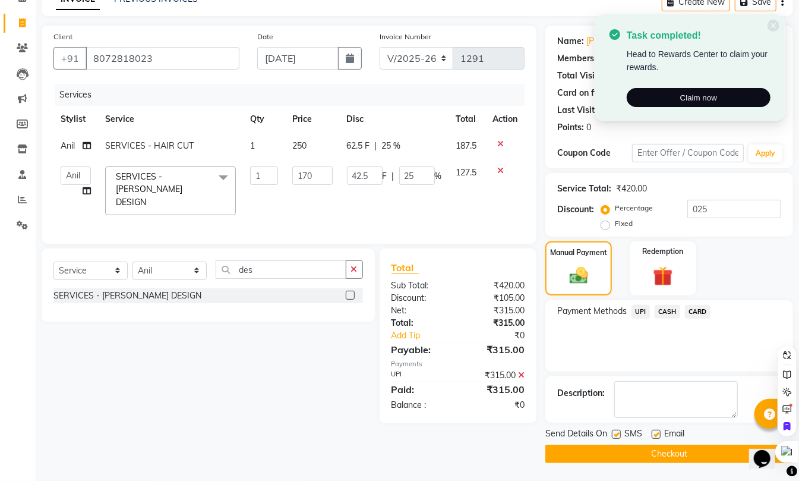
click at [671, 459] on button "Checkout" at bounding box center [669, 453] width 248 height 18
